Goal: Communication & Community: Answer question/provide support

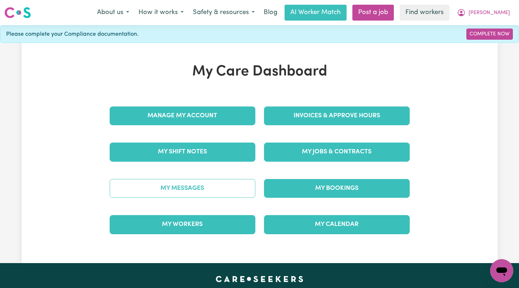
click at [206, 192] on link "My Messages" at bounding box center [183, 188] width 146 height 19
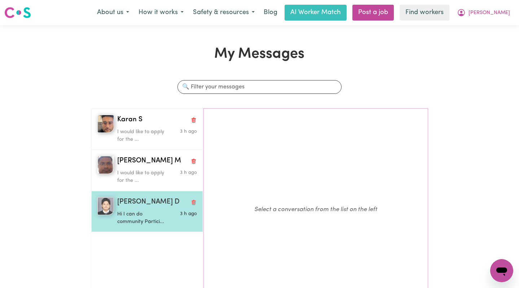
click at [145, 224] on p "Hi I can do community Partici..." at bounding box center [143, 218] width 53 height 16
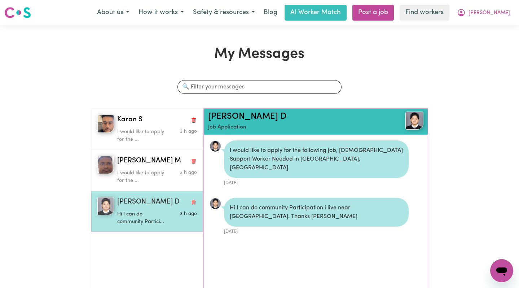
scroll to position [4, 0]
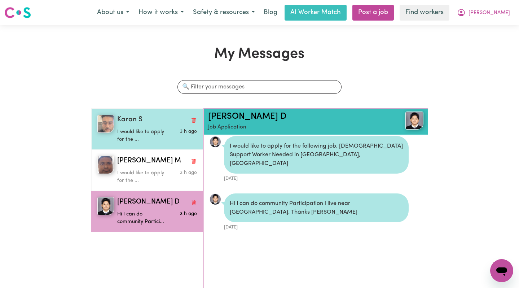
click at [135, 114] on div "Karan S I would like to apply for the ... 3 h ago" at bounding box center [147, 129] width 112 height 41
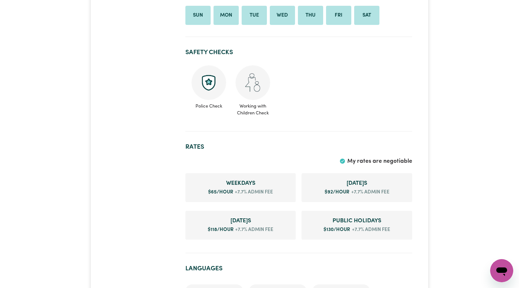
scroll to position [375, 0]
